Goal: Task Accomplishment & Management: Use online tool/utility

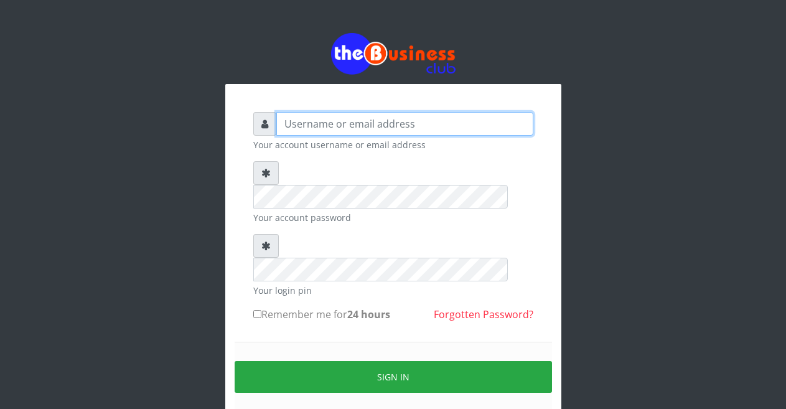
click at [357, 124] on input "text" at bounding box center [404, 124] width 257 height 24
type input "m"
type input "Malamsidi3030"
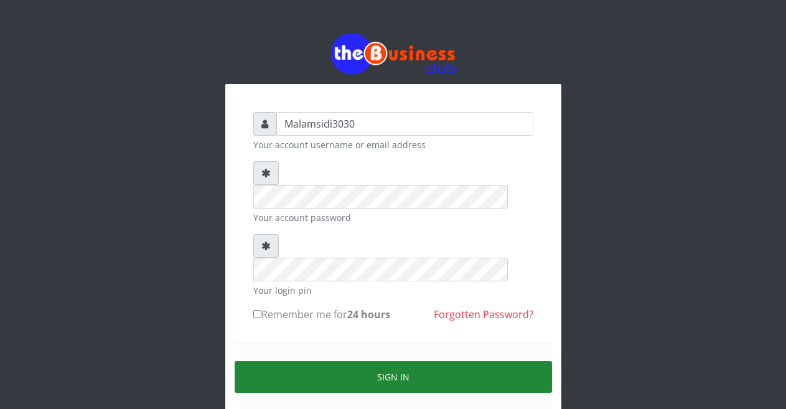
click at [392, 361] on button "Sign in" at bounding box center [392, 377] width 317 height 32
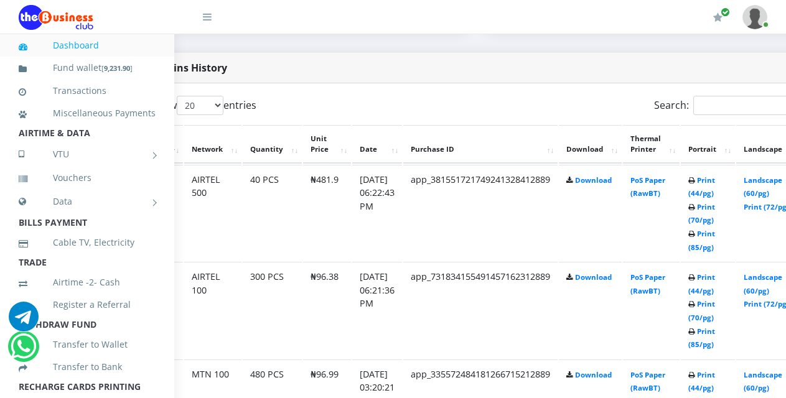
scroll to position [622, 88]
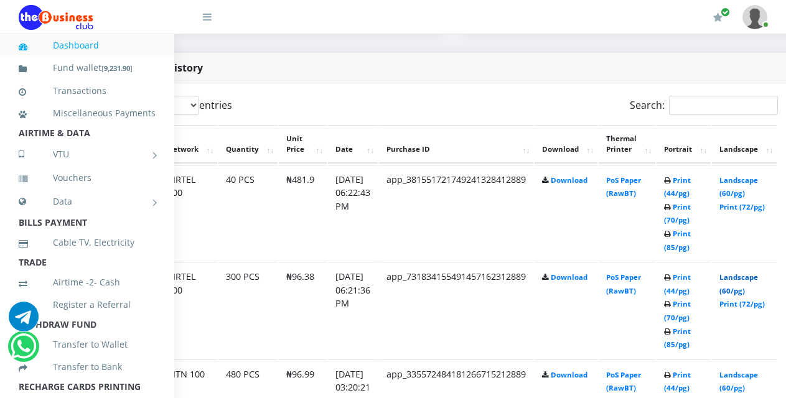
click at [744, 280] on link "Landscape (60/pg)" at bounding box center [738, 283] width 39 height 23
click at [690, 182] on link "Print (44/pg)" at bounding box center [677, 186] width 27 height 23
